Goal: Task Accomplishment & Management: Use online tool/utility

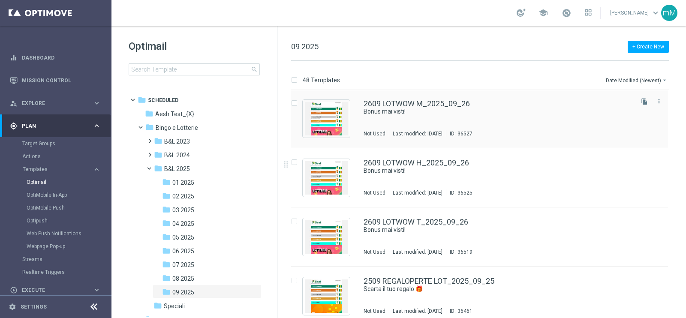
scroll to position [60, 0]
click at [407, 187] on div "2609 LOTWOW H_2025_09_26 Bonus mai visti! Not Used Last modified: [DATE] ID: 36…" at bounding box center [497, 177] width 268 height 37
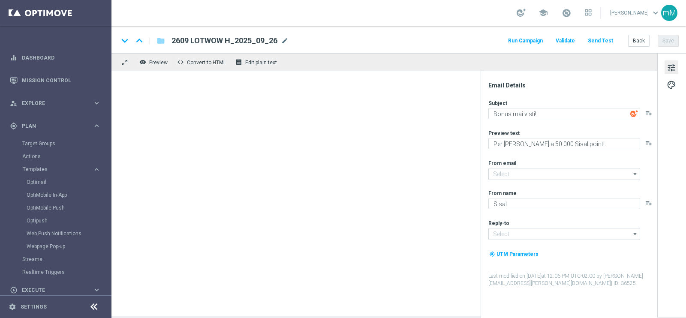
type input "[EMAIL_ADDRESS][DOMAIN_NAME]"
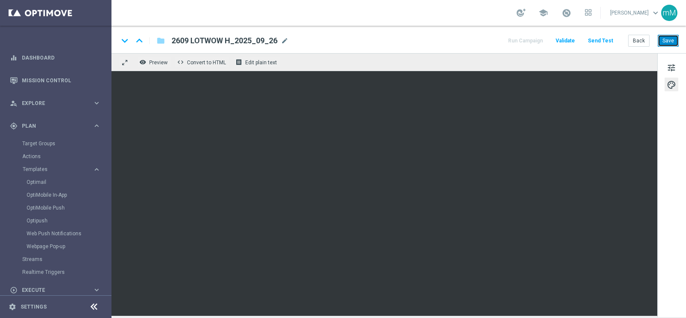
click at [667, 43] on button "Save" at bounding box center [667, 41] width 21 height 12
click at [637, 42] on button "Back" at bounding box center [638, 41] width 21 height 12
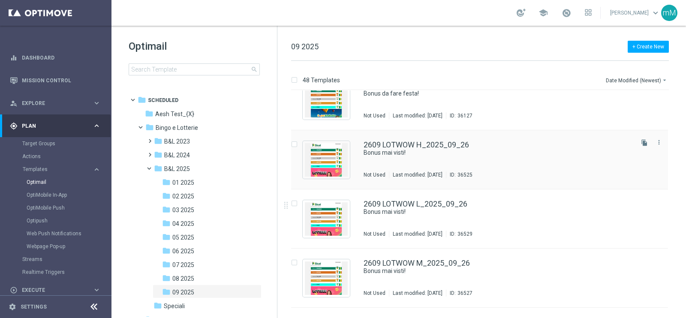
scroll to position [20, 0]
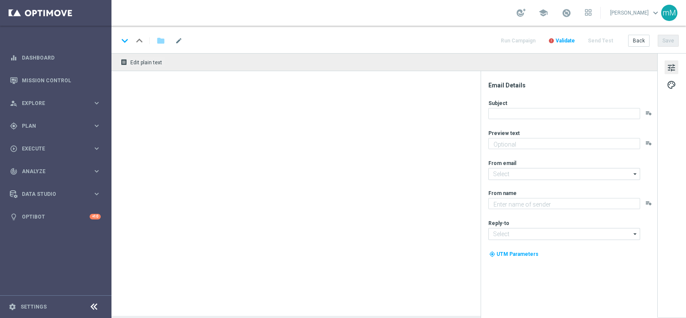
type textarea "Per [PERSON_NAME] a 50.000 Sisal point!"
type input "[EMAIL_ADDRESS][DOMAIN_NAME]"
type textarea "Sisal"
type input "[EMAIL_ADDRESS][DOMAIN_NAME]"
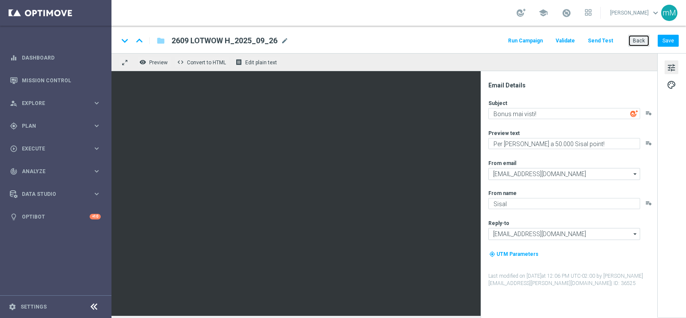
click at [641, 39] on button "Back" at bounding box center [638, 41] width 21 height 12
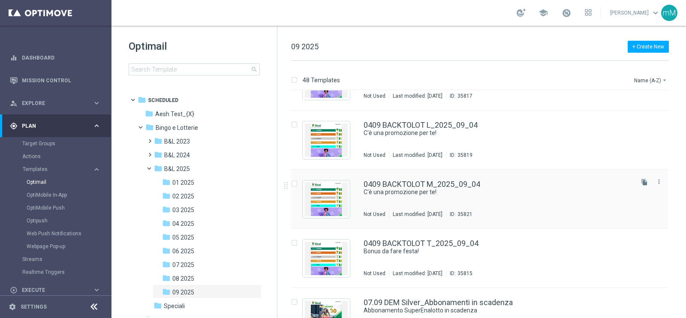
scroll to position [372, 0]
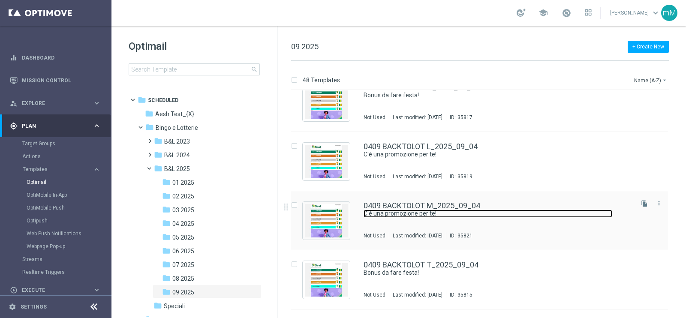
click at [431, 211] on link "C'è una promozione per te!" at bounding box center [487, 214] width 249 height 8
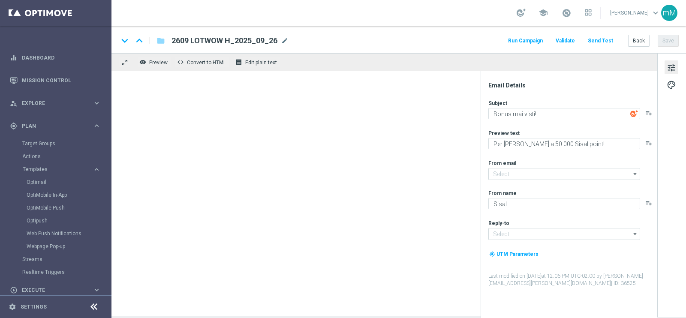
type input "[EMAIL_ADDRESS][DOMAIN_NAME]"
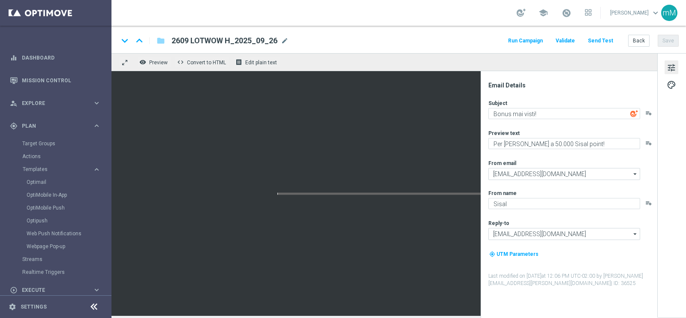
type textarea "C'è una promozione per te!"
type textarea "Bonus fino a 18.000 Sisal point"
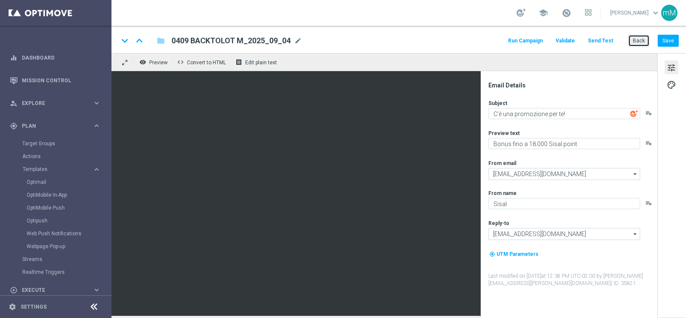
click at [641, 39] on button "Back" at bounding box center [638, 41] width 21 height 12
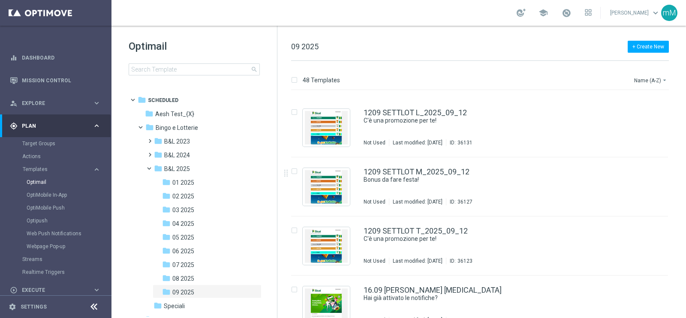
scroll to position [1189, 0]
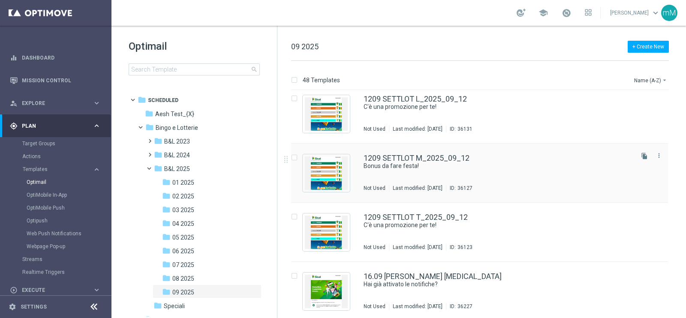
click at [446, 189] on div "Last modified: Friday, September 12, 2025" at bounding box center [417, 188] width 57 height 7
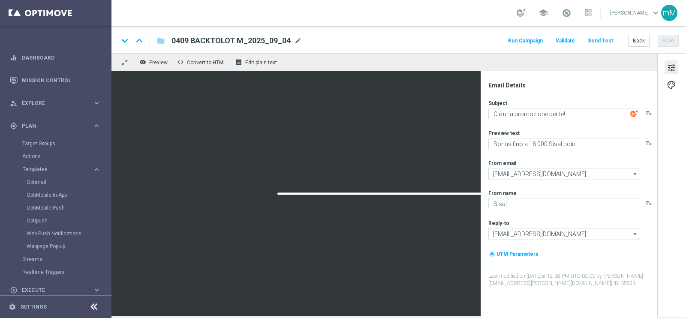
type textarea "Bonus da fare festa!"
type textarea "Fino a 20.000 Sisal point per te!"
click at [360, 116] on div at bounding box center [383, 193] width 545 height 245
click at [396, 140] on div at bounding box center [383, 193] width 545 height 245
click at [262, 161] on div at bounding box center [383, 193] width 545 height 245
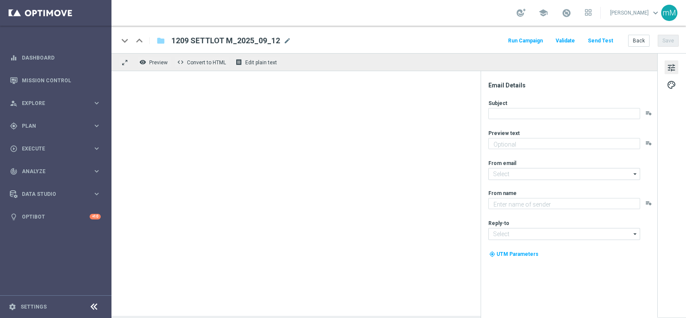
type textarea "Fino a 20.000 Sisal point per te!"
type input "[EMAIL_ADDRESS][DOMAIN_NAME]"
type textarea "Sisal"
type input "[EMAIL_ADDRESS][DOMAIN_NAME]"
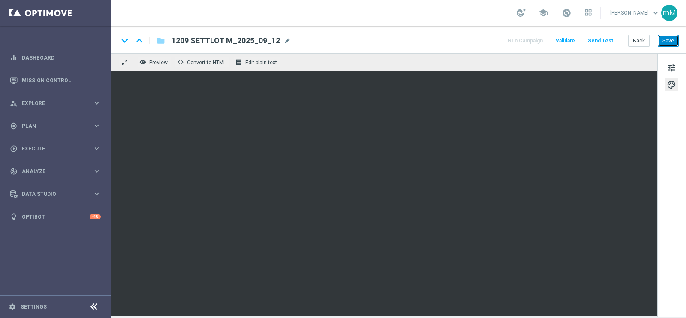
click at [670, 36] on button "Save" at bounding box center [667, 41] width 21 height 12
